Goal: Task Accomplishment & Management: Complete application form

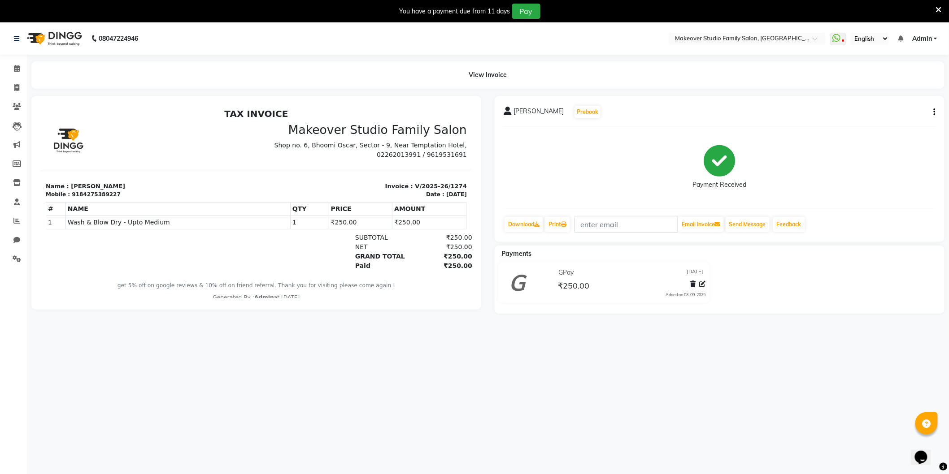
click at [940, 10] on icon at bounding box center [939, 10] width 6 height 8
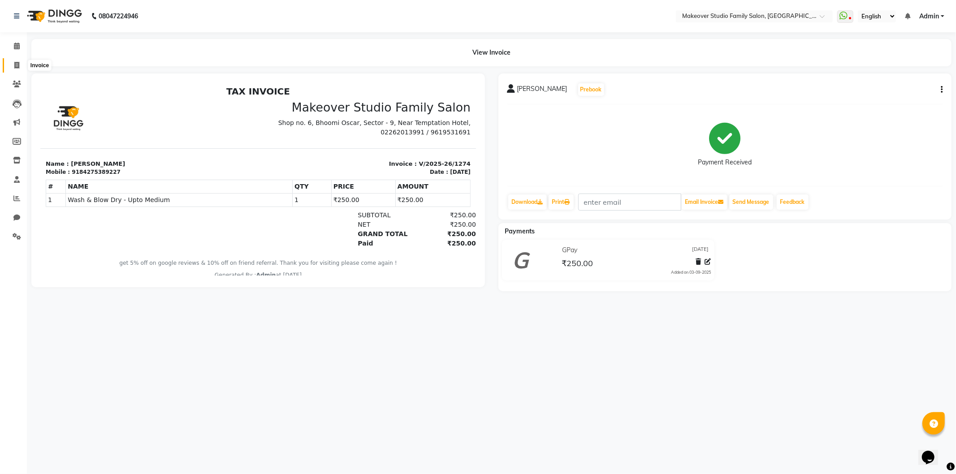
click at [14, 64] on icon at bounding box center [16, 65] width 5 height 7
select select "service"
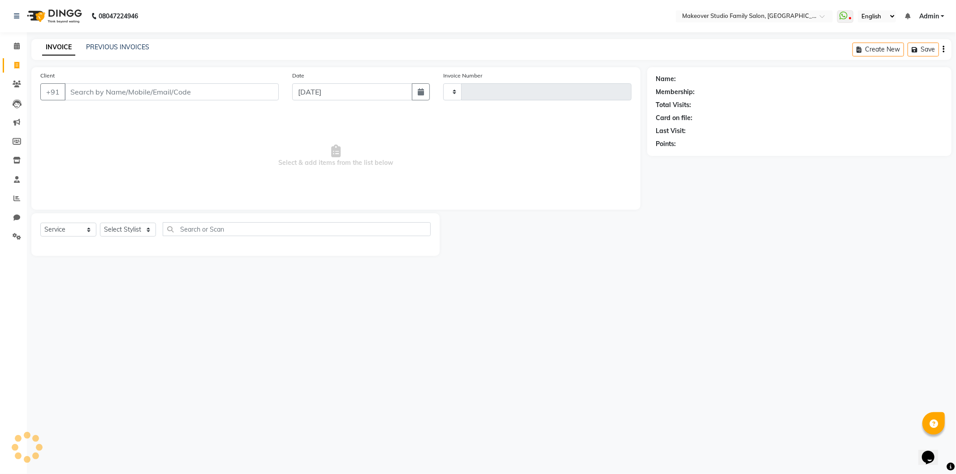
type input "1275"
select select "6089"
click at [94, 91] on input "Client" at bounding box center [172, 91] width 214 height 17
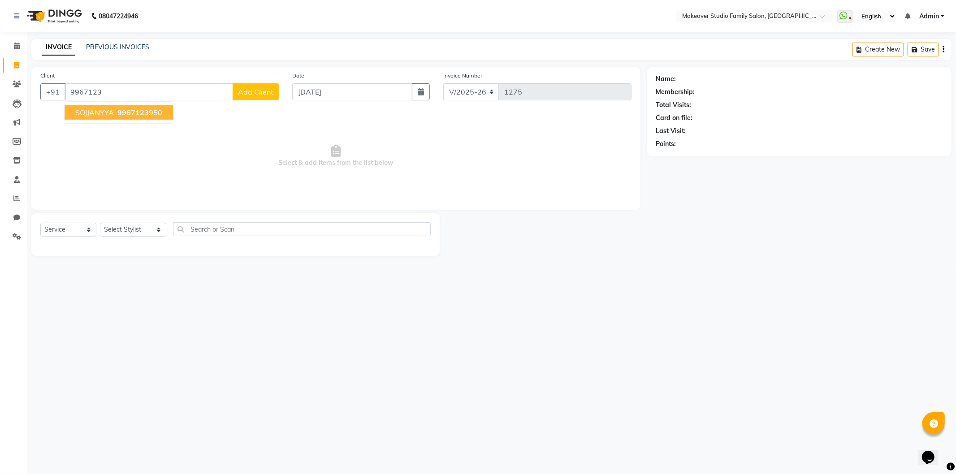
click at [91, 110] on span "SOJJANYYA" at bounding box center [94, 112] width 39 height 9
type input "9967123950"
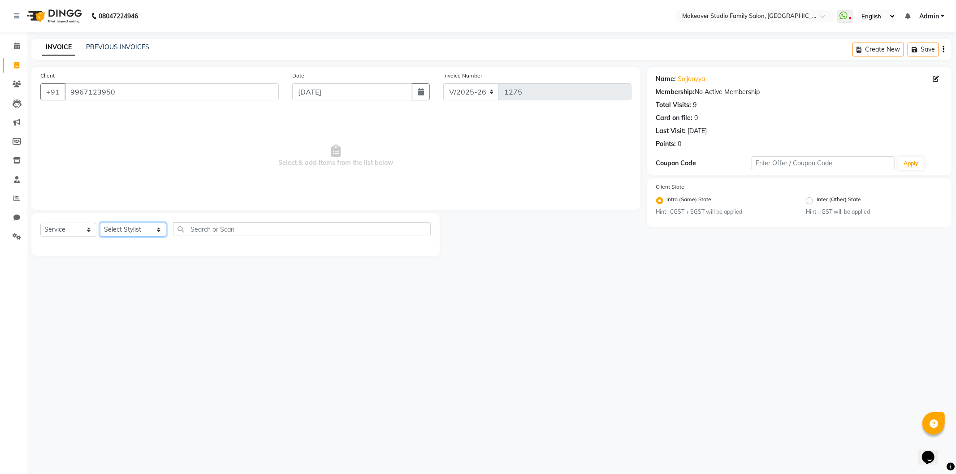
drag, startPoint x: 125, startPoint y: 229, endPoint x: 125, endPoint y: 236, distance: 7.2
click at [125, 229] on select "Select Stylist [PERSON_NAME] Divya [PERSON_NAME] [PERSON_NAME] [PERSON_NAME] Ha…" at bounding box center [133, 230] width 66 height 14
select select "44959"
click at [100, 223] on select "Select Stylist [PERSON_NAME] Divya [PERSON_NAME] [PERSON_NAME] [PERSON_NAME] Ha…" at bounding box center [133, 230] width 66 height 14
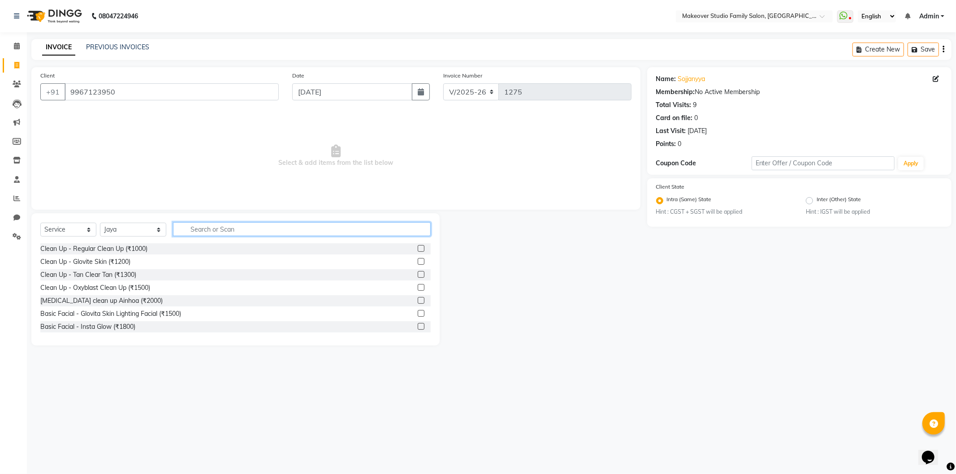
click at [217, 224] on input "text" at bounding box center [302, 229] width 258 height 14
type input "arm"
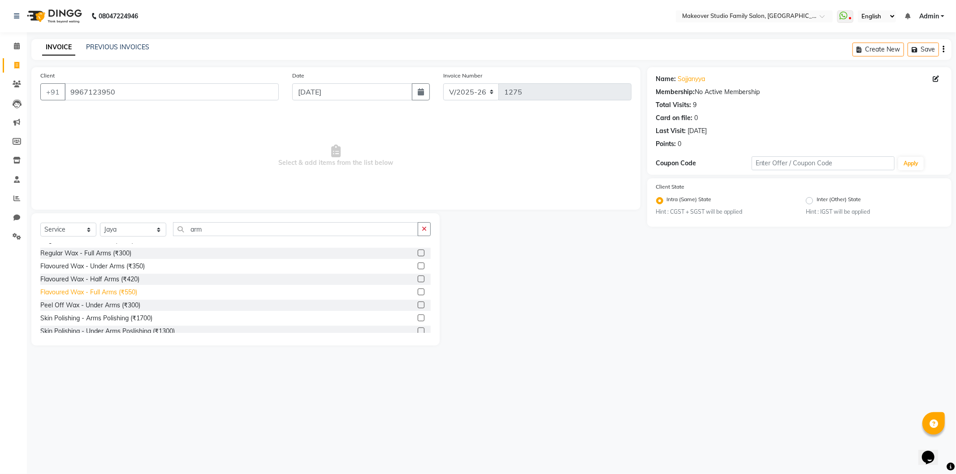
click at [103, 290] on div "Flavoured Wax - Full Arms (₹550)" at bounding box center [88, 292] width 97 height 9
checkbox input "false"
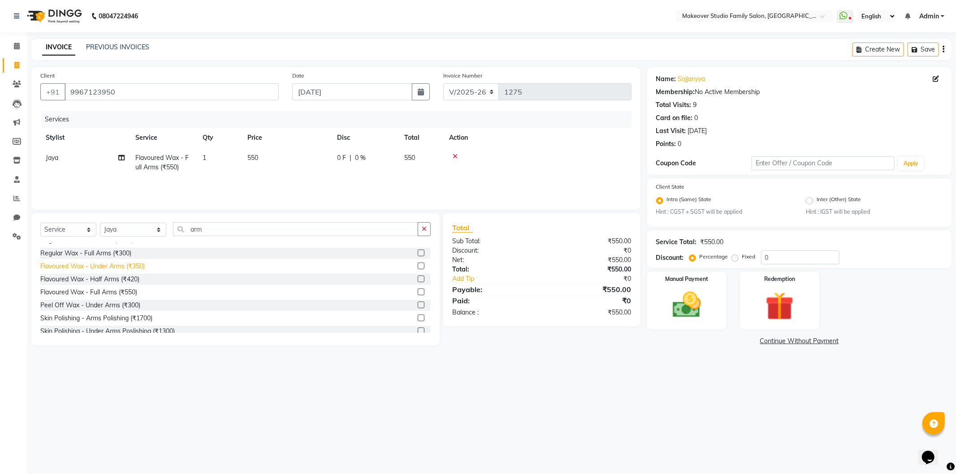
click at [135, 269] on div "Flavoured Wax - Under Arms (₹350)" at bounding box center [92, 266] width 104 height 9
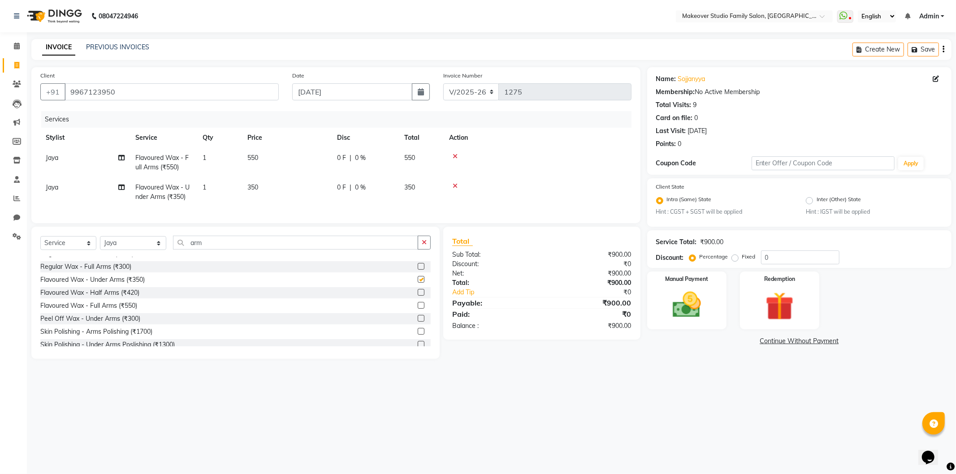
checkbox input "false"
drag, startPoint x: 787, startPoint y: 261, endPoint x: 738, endPoint y: 248, distance: 50.0
click at [738, 248] on div "Service Total: ₹900.00 Discount: Percentage Fixed 0" at bounding box center [799, 249] width 286 height 30
type input "25"
click at [765, 389] on div "08047224946 Select Location × Makeover Studio Family Salon, Ghansoli WhatsApp S…" at bounding box center [478, 237] width 956 height 474
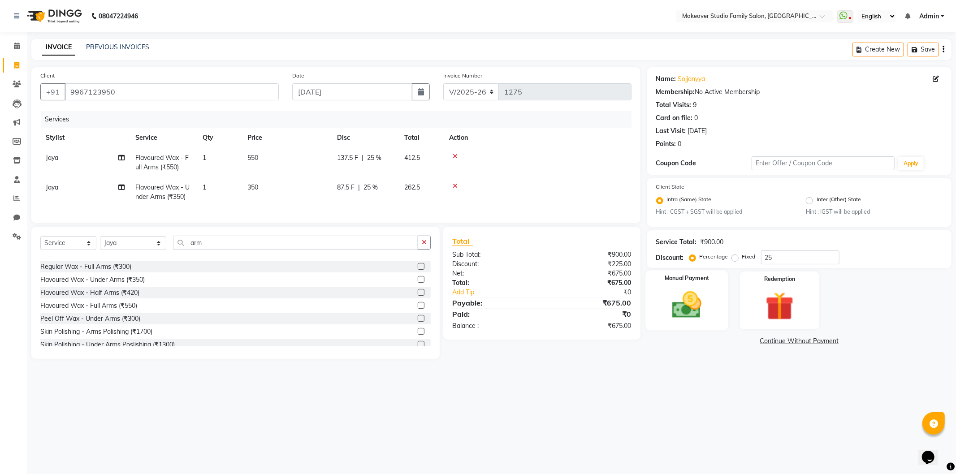
click at [711, 313] on div "Manual Payment" at bounding box center [687, 301] width 82 height 60
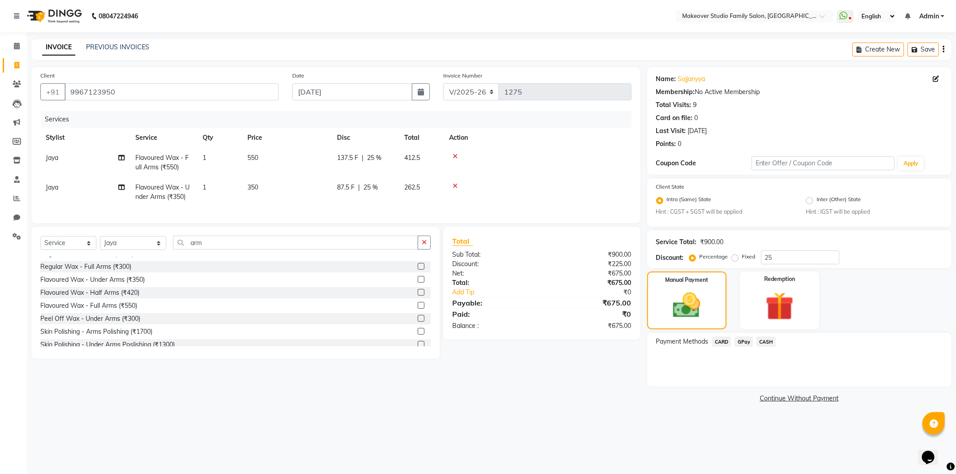
click at [748, 347] on span "GPay" at bounding box center [744, 342] width 18 height 10
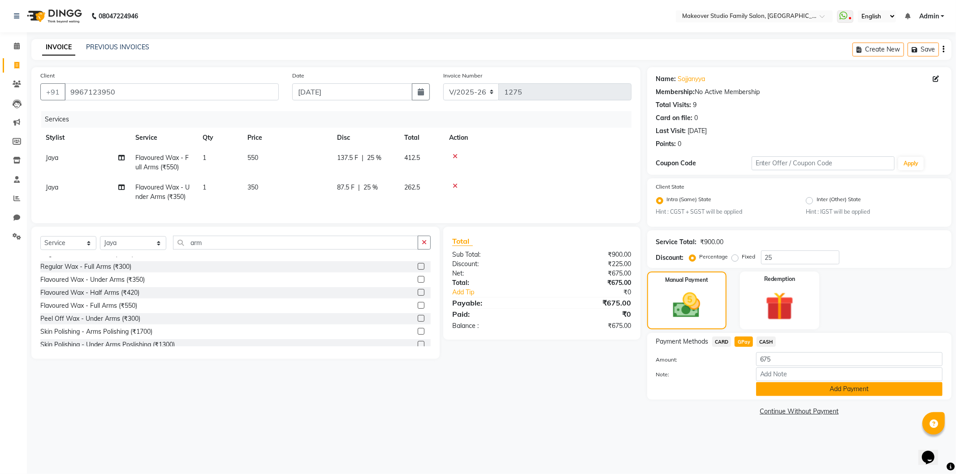
click at [791, 391] on button "Add Payment" at bounding box center [849, 389] width 186 height 14
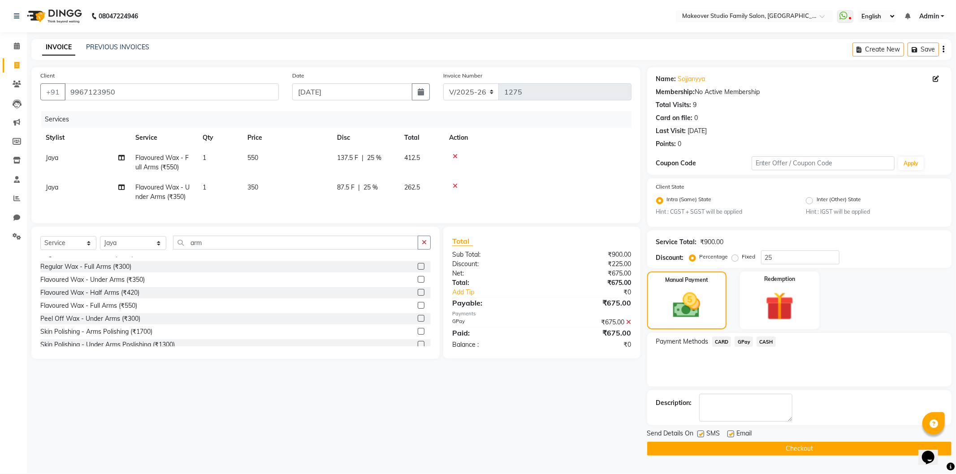
click at [716, 344] on span "CARD" at bounding box center [721, 342] width 19 height 10
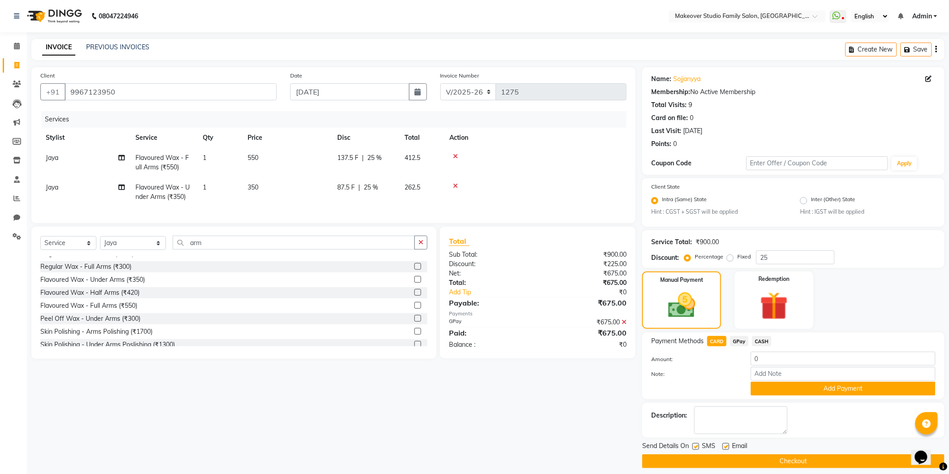
click at [624, 325] on icon at bounding box center [623, 322] width 5 height 6
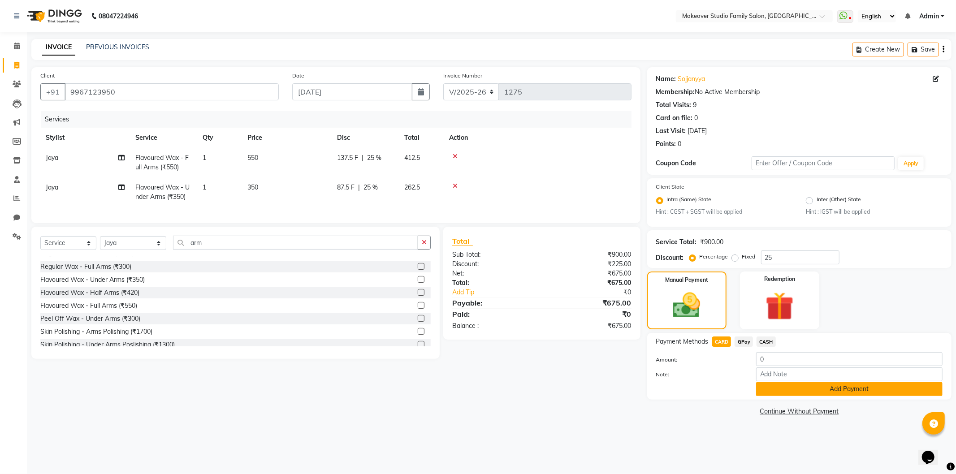
click at [804, 393] on button "Add Payment" at bounding box center [849, 389] width 186 height 14
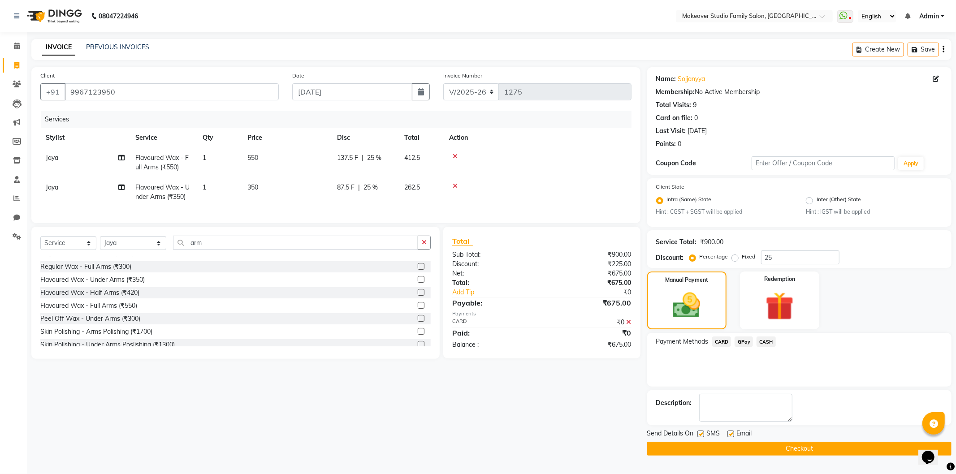
click at [795, 444] on button "Checkout" at bounding box center [799, 449] width 304 height 14
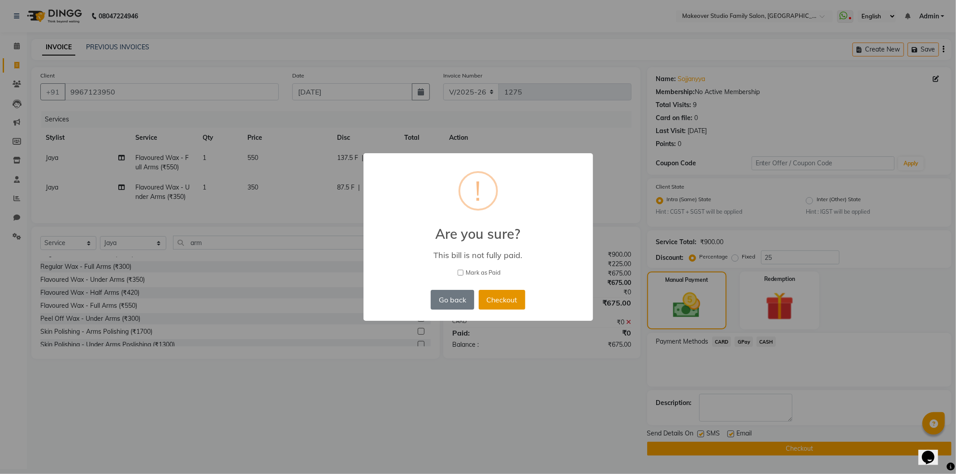
click at [489, 303] on button "Checkout" at bounding box center [502, 300] width 47 height 20
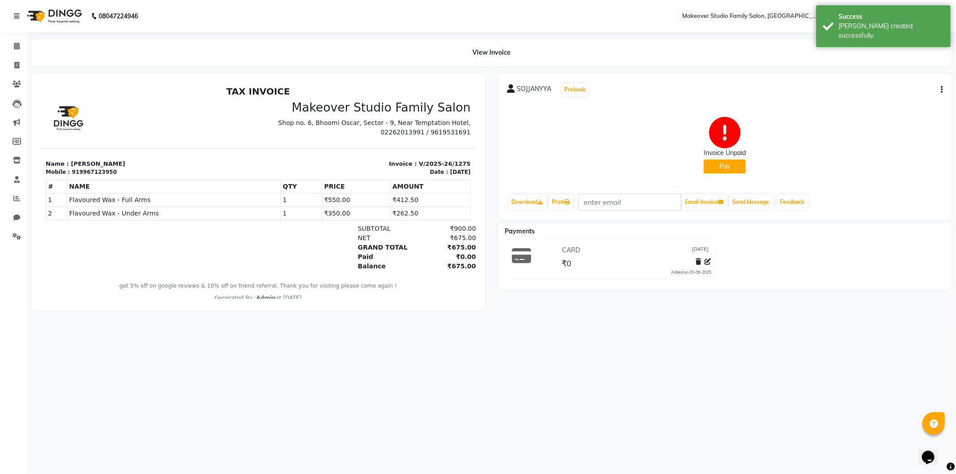
click at [721, 154] on div "Invoice Unpaid" at bounding box center [725, 152] width 42 height 9
click at [721, 160] on button "Pay" at bounding box center [725, 167] width 42 height 14
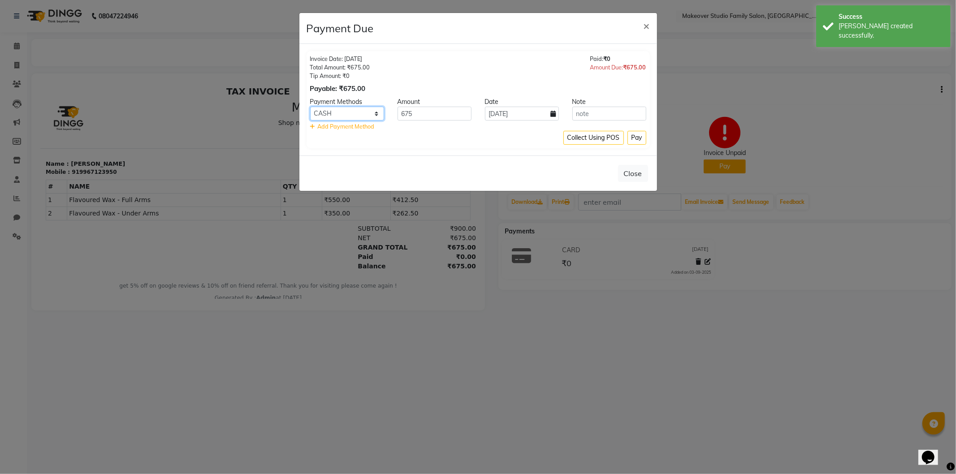
click at [365, 116] on select "CARD GPay CASH" at bounding box center [347, 114] width 74 height 14
select select "2"
click at [310, 107] on select "CARD GPay CASH" at bounding box center [347, 114] width 74 height 14
click at [633, 139] on button "Pay" at bounding box center [637, 138] width 19 height 14
